Goal: Task Accomplishment & Management: Manage account settings

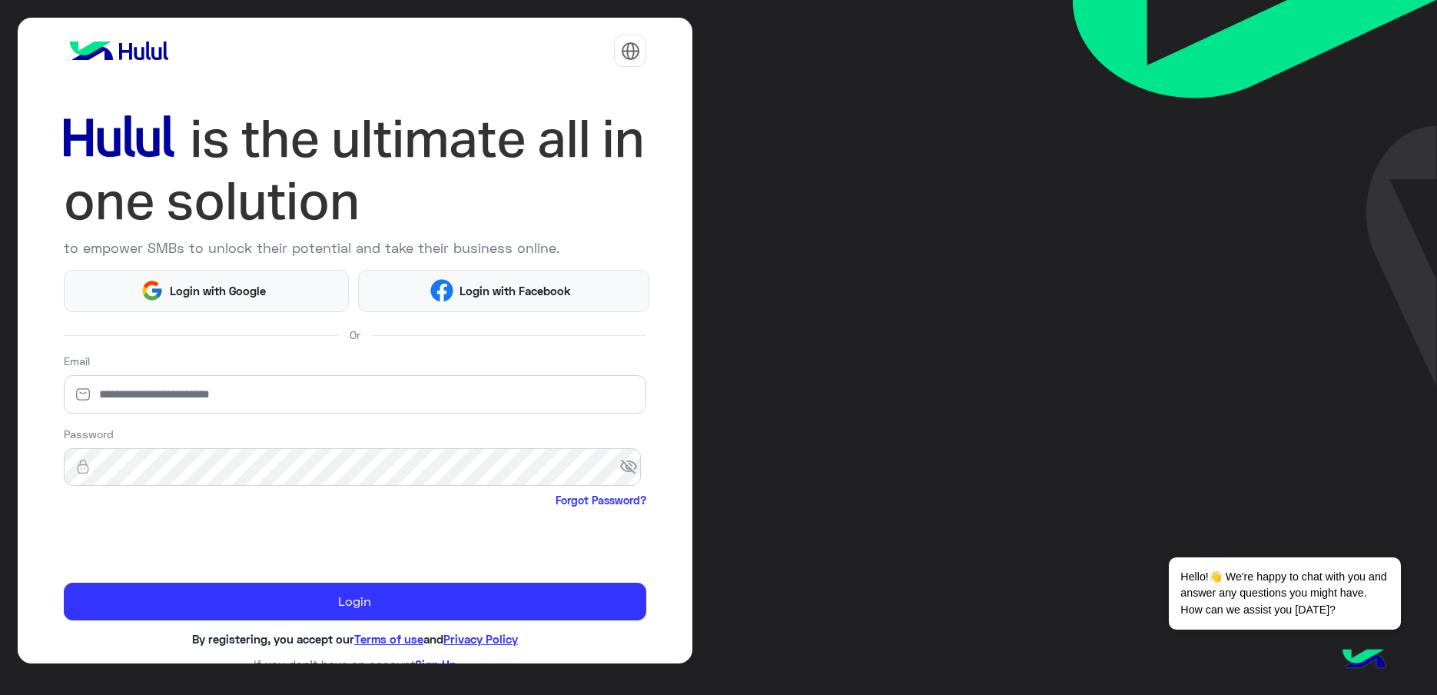
drag, startPoint x: 128, startPoint y: 414, endPoint x: 143, endPoint y: 377, distance: 40.7
click at [128, 413] on div "Email" at bounding box center [355, 386] width 583 height 67
click at [143, 369] on div "Email" at bounding box center [355, 386] width 583 height 67
click at [141, 404] on input "email" at bounding box center [355, 394] width 583 height 38
click at [141, 403] on input "email" at bounding box center [355, 394] width 583 height 38
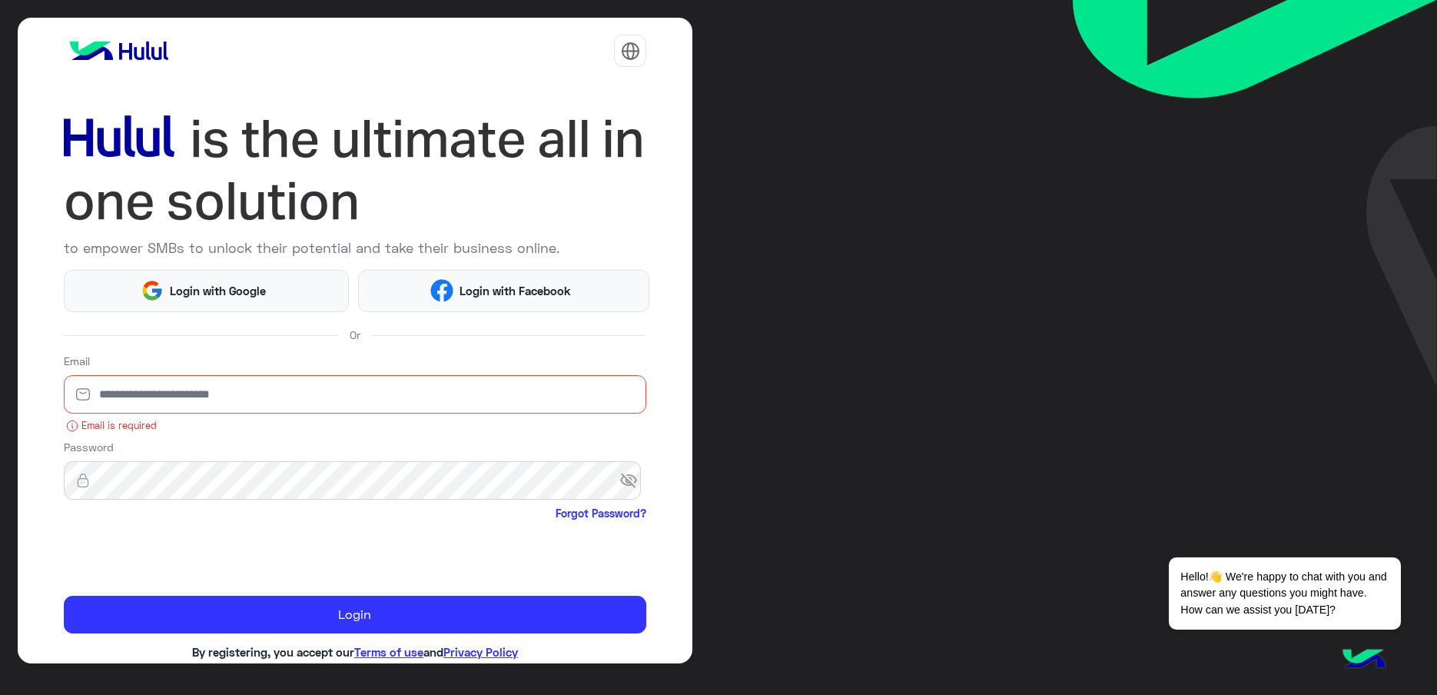
click at [869, 328] on div "to empower SMBs to unlock their potential and take their business online. Login…" at bounding box center [718, 347] width 1437 height 695
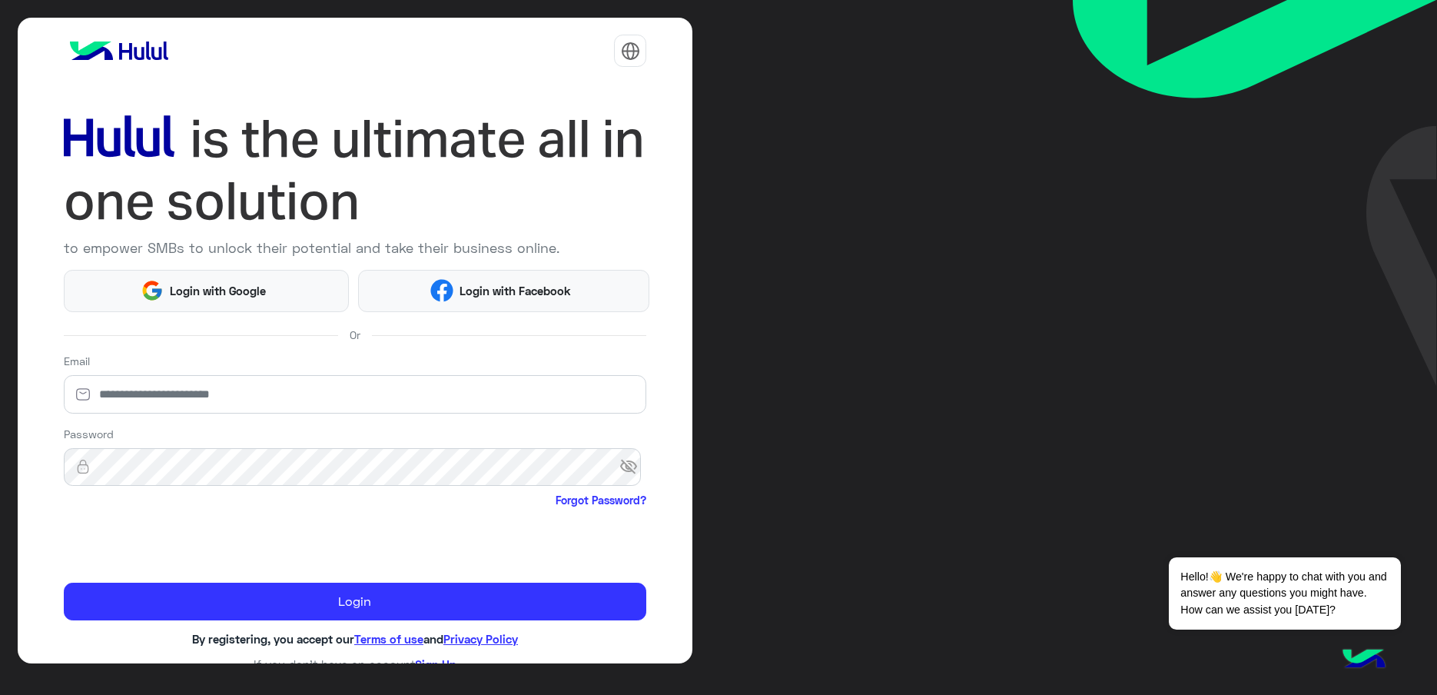
click at [162, 422] on form "Email Password visibility_off Forgot Password? Login" at bounding box center [355, 486] width 583 height 267
click at [144, 403] on input "email" at bounding box center [355, 394] width 583 height 38
drag, startPoint x: 1058, startPoint y: 98, endPoint x: 989, endPoint y: 88, distance: 69.9
click at [1058, 98] on div "to empower SMBs to unlock their potential and take their business online. Login…" at bounding box center [718, 347] width 1437 height 695
